Goal: Task Accomplishment & Management: Use online tool/utility

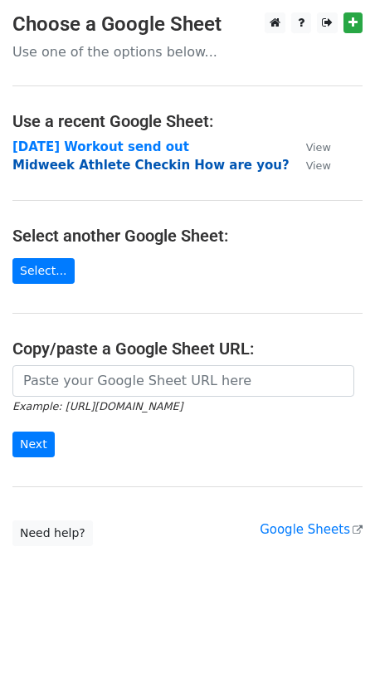
click at [72, 165] on strong "Midweek Athlete Checkin How are you?" at bounding box center [150, 165] width 277 height 15
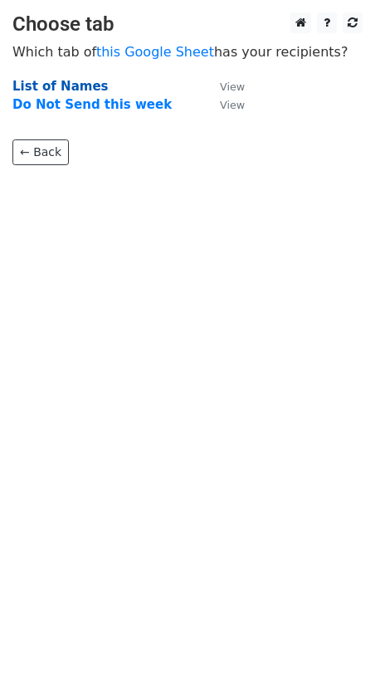
click at [45, 82] on strong "List of Names" at bounding box center [59, 86] width 95 height 15
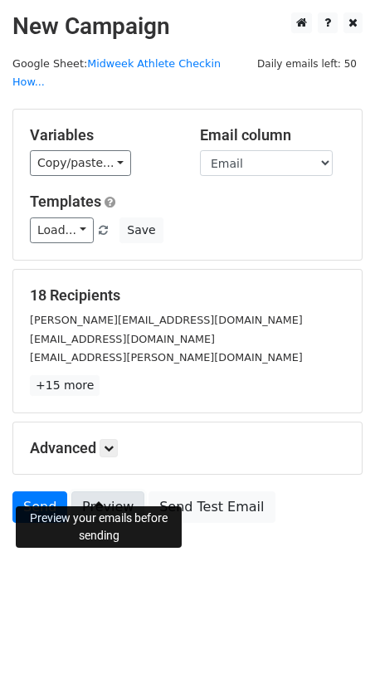
click at [99, 491] on link "Preview" at bounding box center [107, 507] width 73 height 32
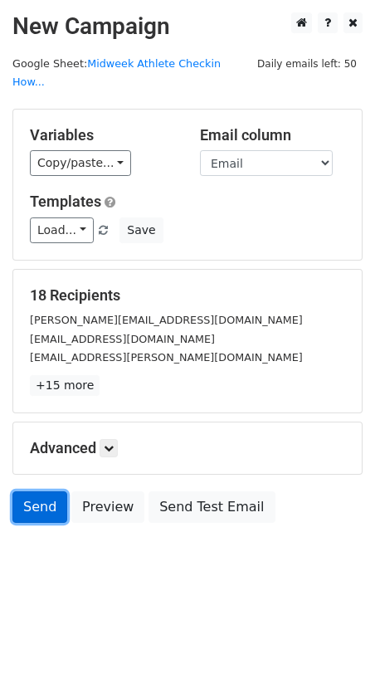
click at [44, 491] on link "Send" at bounding box center [39, 507] width 55 height 32
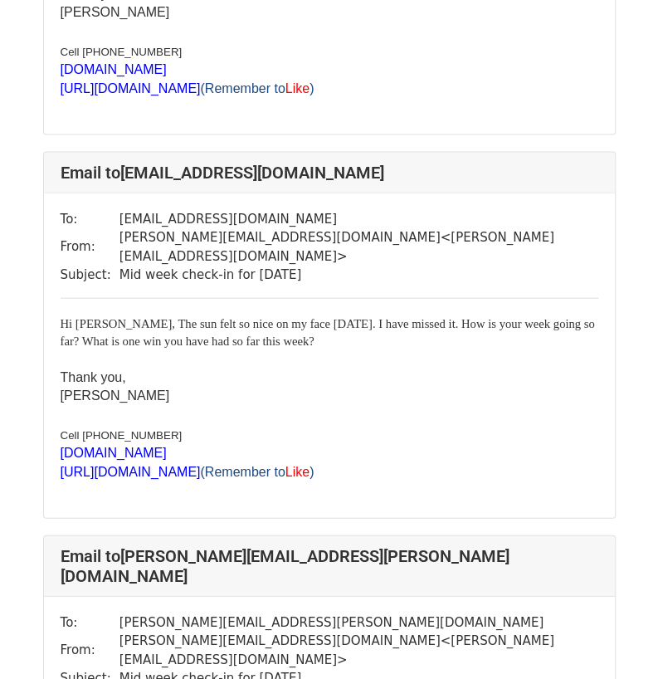
scroll to position [3035, 0]
